Goal: Check status: Check status

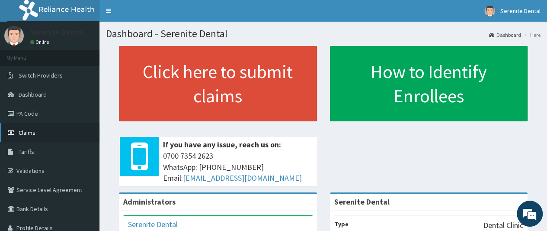
click at [36, 129] on link "Claims" at bounding box center [50, 132] width 100 height 19
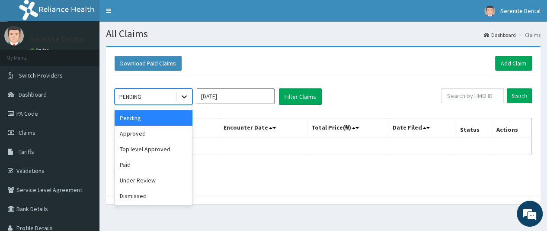
click at [186, 97] on icon at bounding box center [184, 96] width 9 height 9
click at [153, 136] on div "Approved" at bounding box center [154, 133] width 78 height 16
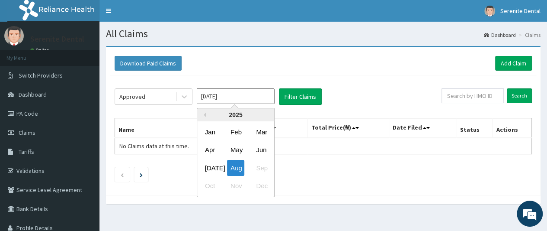
click at [268, 95] on input "[DATE]" at bounding box center [236, 96] width 78 height 16
click at [213, 166] on div "[DATE]" at bounding box center [210, 168] width 17 height 16
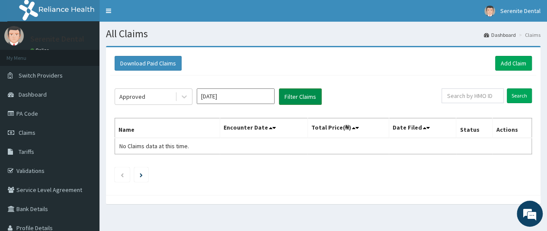
click at [299, 102] on button "Filter Claims" at bounding box center [300, 96] width 43 height 16
click at [298, 96] on button "Filter Claims" at bounding box center [300, 96] width 43 height 16
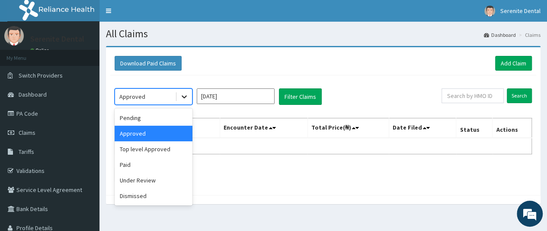
click at [185, 98] on icon at bounding box center [184, 96] width 9 height 9
click at [164, 146] on div "Top level Approved" at bounding box center [154, 149] width 78 height 16
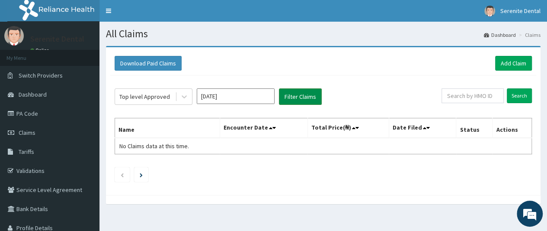
click at [308, 90] on button "Filter Claims" at bounding box center [300, 96] width 43 height 16
click at [306, 94] on button "Filter Claims" at bounding box center [300, 96] width 43 height 16
click at [186, 98] on icon at bounding box center [184, 96] width 9 height 9
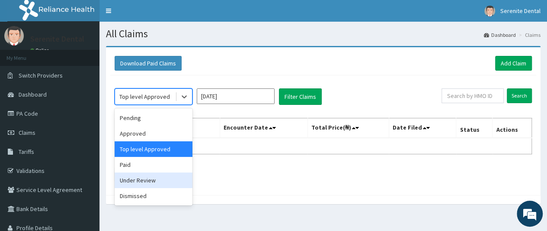
click at [145, 180] on div "Under Review" at bounding box center [154, 180] width 78 height 16
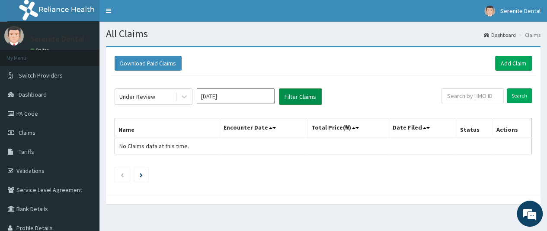
click at [310, 98] on button "Filter Claims" at bounding box center [300, 96] width 43 height 16
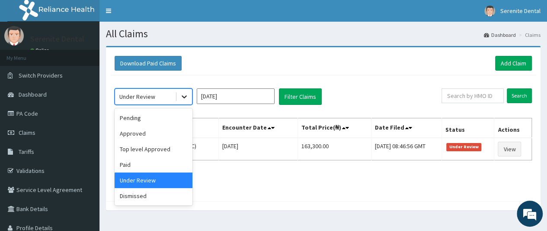
click at [187, 96] on icon at bounding box center [184, 96] width 9 height 9
click at [163, 163] on div "Paid" at bounding box center [154, 165] width 78 height 16
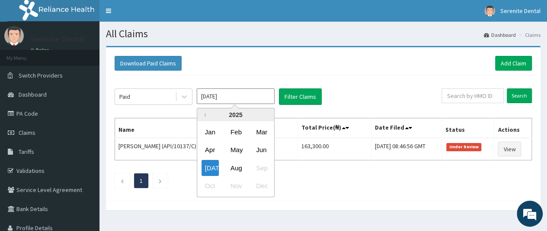
click at [253, 97] on input "[DATE]" at bounding box center [236, 96] width 78 height 16
click at [235, 147] on div "May" at bounding box center [235, 150] width 17 height 16
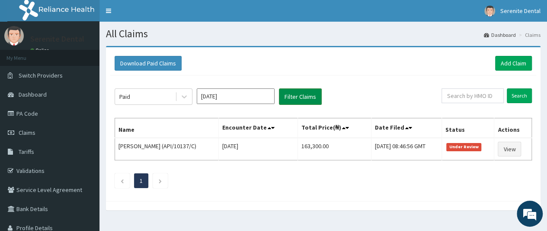
click at [312, 93] on button "Filter Claims" at bounding box center [300, 96] width 43 height 16
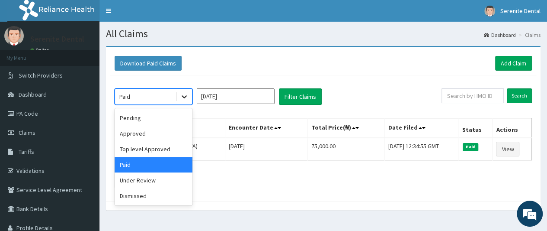
click at [185, 94] on icon at bounding box center [184, 96] width 9 height 9
click at [139, 178] on div "Under Review" at bounding box center [154, 180] width 78 height 16
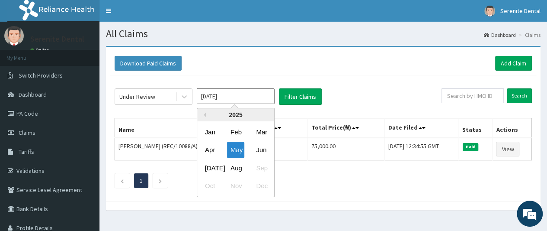
click at [260, 100] on input "[DATE]" at bounding box center [236, 96] width 78 height 16
click at [213, 165] on div "[DATE]" at bounding box center [210, 168] width 17 height 16
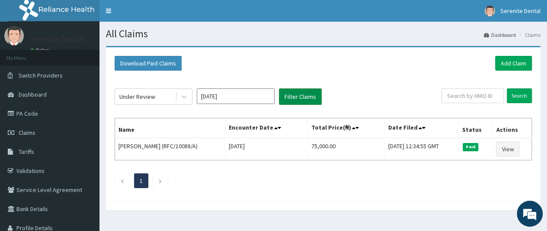
click at [300, 92] on button "Filter Claims" at bounding box center [300, 96] width 43 height 16
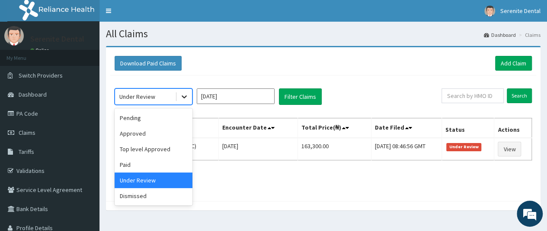
click at [187, 96] on icon at bounding box center [184, 96] width 9 height 9
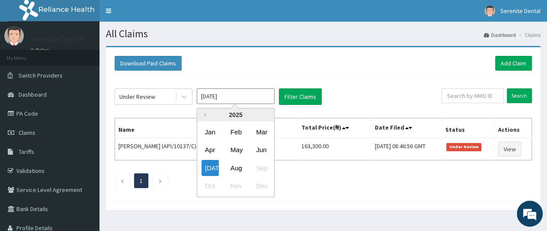
click at [241, 97] on input "[DATE]" at bounding box center [236, 96] width 78 height 16
click at [258, 145] on div "Jun" at bounding box center [261, 150] width 17 height 16
type input "[DATE]"
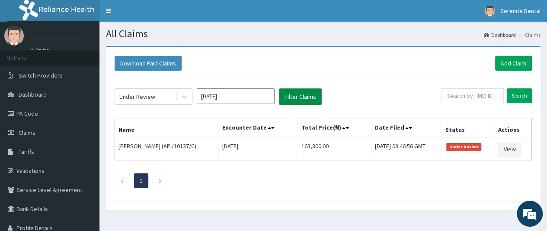
click at [313, 93] on button "Filter Claims" at bounding box center [300, 96] width 43 height 16
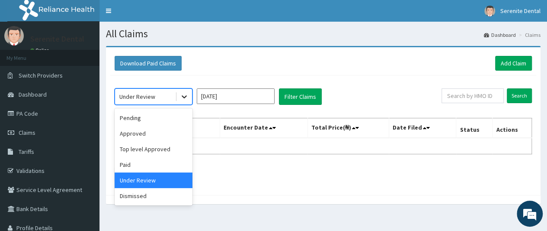
click at [184, 95] on icon at bounding box center [184, 96] width 9 height 9
click at [151, 129] on div "Approved" at bounding box center [154, 133] width 78 height 16
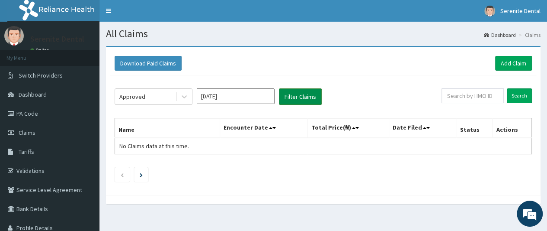
click at [300, 95] on button "Filter Claims" at bounding box center [300, 96] width 43 height 16
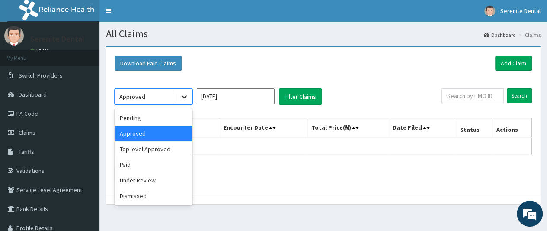
click at [183, 96] on icon at bounding box center [184, 96] width 9 height 9
click at [147, 152] on div "Top level Approved" at bounding box center [154, 149] width 78 height 16
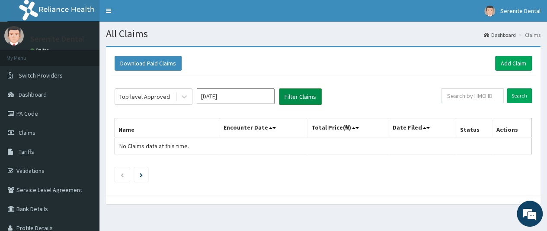
click at [293, 95] on button "Filter Claims" at bounding box center [300, 96] width 43 height 16
click at [185, 96] on icon at bounding box center [184, 96] width 9 height 9
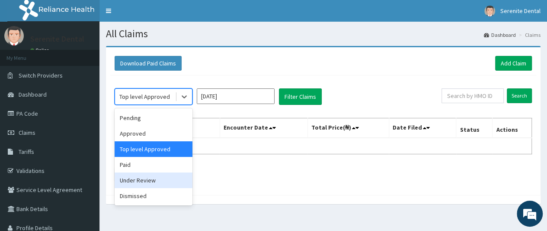
click at [145, 180] on div "Under Review" at bounding box center [154, 180] width 78 height 16
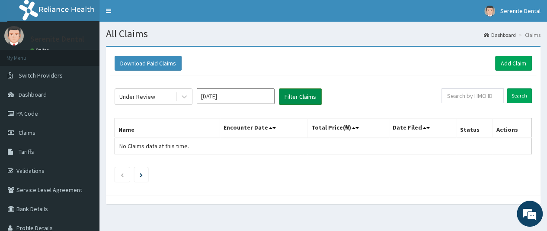
click at [299, 98] on button "Filter Claims" at bounding box center [300, 96] width 43 height 16
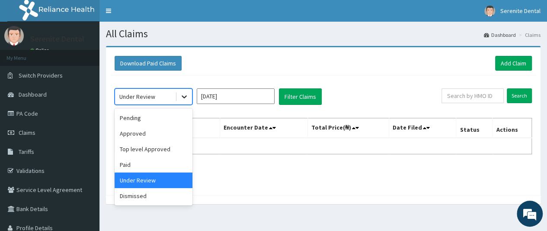
click at [185, 95] on icon at bounding box center [184, 96] width 9 height 9
click at [176, 119] on div "Pending" at bounding box center [154, 118] width 78 height 16
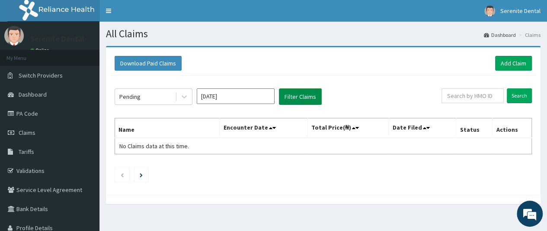
click at [308, 96] on button "Filter Claims" at bounding box center [300, 96] width 43 height 16
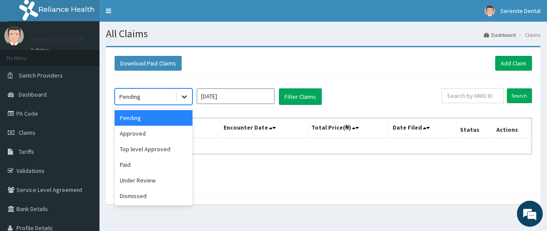
click at [183, 97] on icon at bounding box center [184, 96] width 9 height 9
